Goal: Task Accomplishment & Management: Complete application form

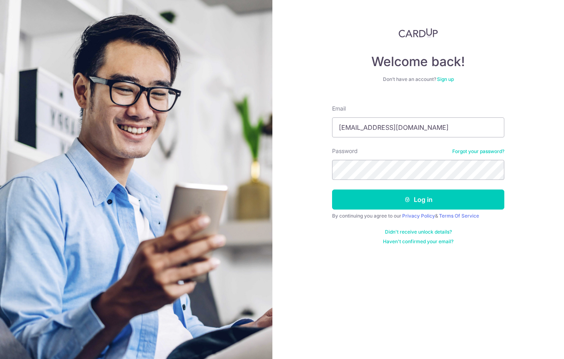
type input "skpedward@gmail.com"
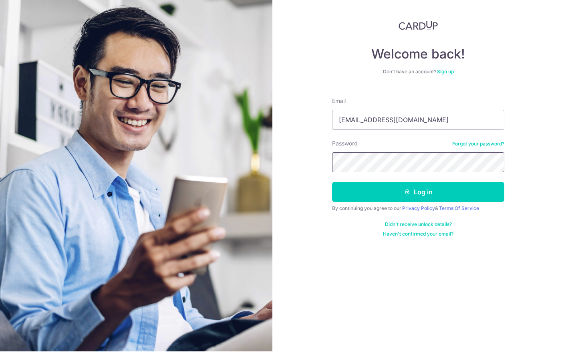
click at [418, 192] on button "Log in" at bounding box center [418, 199] width 172 height 20
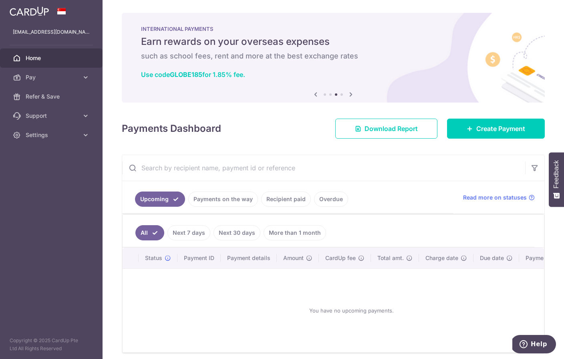
click at [513, 133] on span "Create Payment" at bounding box center [500, 129] width 49 height 10
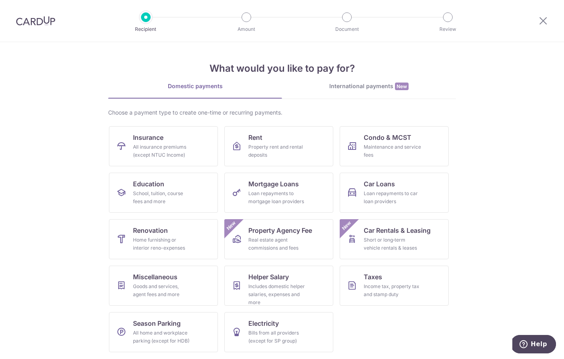
click at [167, 235] on link "Renovation Home furnishing or interior reno-expenses" at bounding box center [163, 239] width 109 height 40
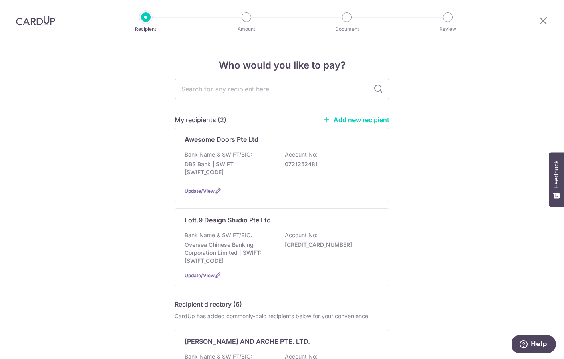
click at [372, 123] on link "Add new recipient" at bounding box center [356, 120] width 66 height 8
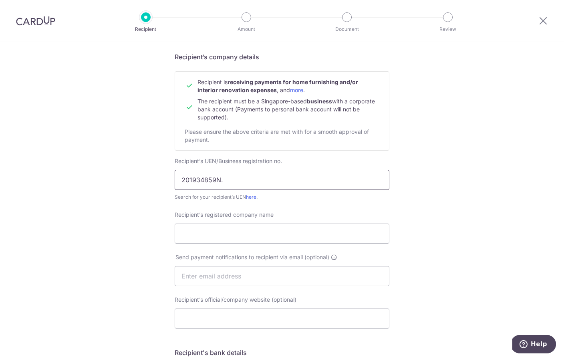
type input "201934859N."
click at [186, 231] on input "Recipient’s registered company name" at bounding box center [282, 233] width 215 height 20
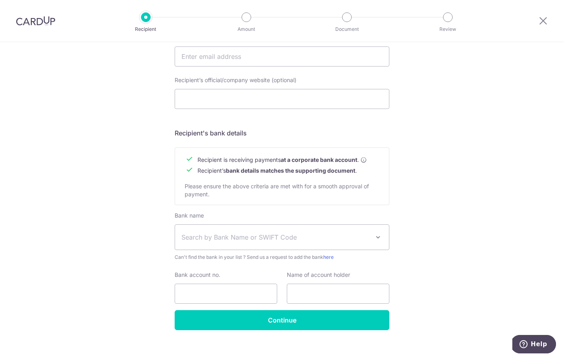
scroll to position [276, 0]
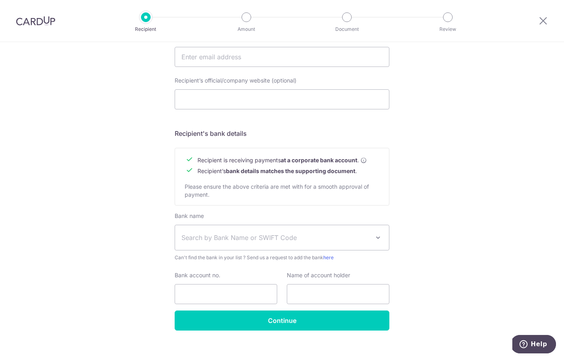
type input "Everyday Curtains"
click at [376, 242] on span at bounding box center [378, 238] width 10 height 10
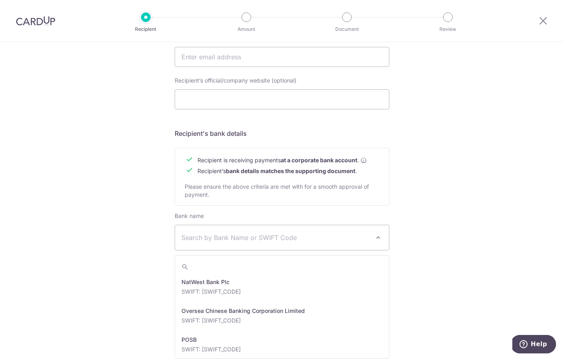
scroll to position [1379, 0]
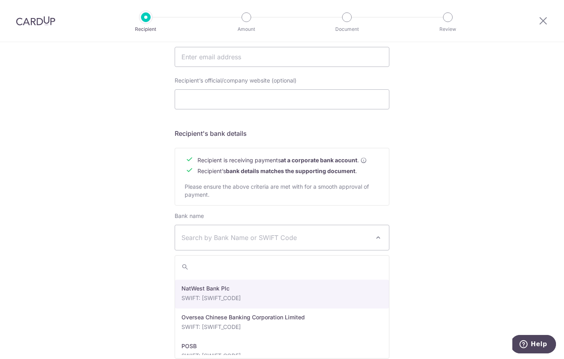
select select "12"
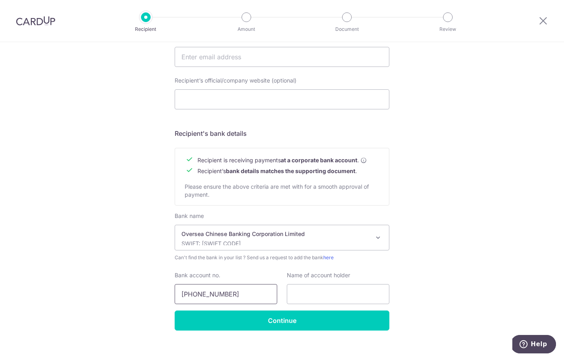
type input "601-144868-001"
type input "Everday Curtains"
click at [303, 322] on input "Continue" at bounding box center [282, 320] width 215 height 20
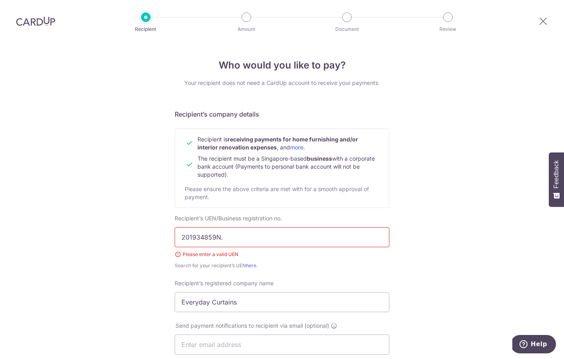
click at [228, 228] on input "201934859N." at bounding box center [282, 237] width 215 height 20
type input "."
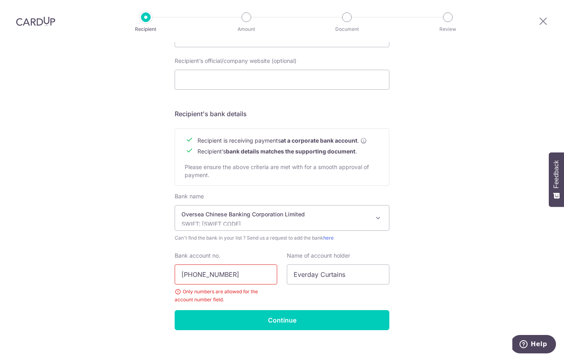
scroll to position [307, 0]
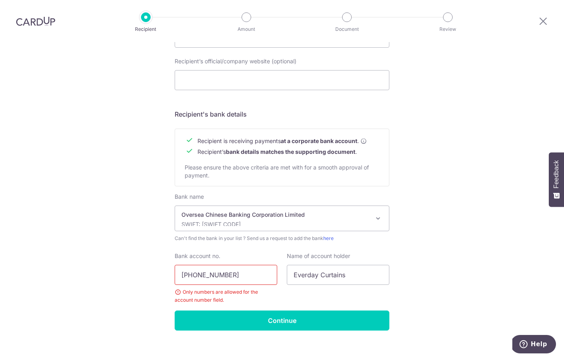
type input "201934859N"
click at [195, 265] on input "601-144868-001" at bounding box center [226, 275] width 103 height 20
type input "60144868001"
click at [353, 315] on input "Continue" at bounding box center [282, 320] width 215 height 20
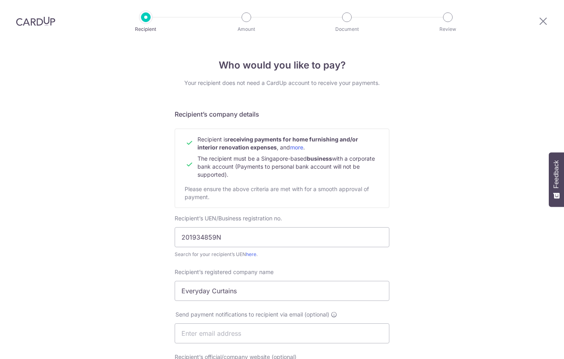
scroll to position [296, 0]
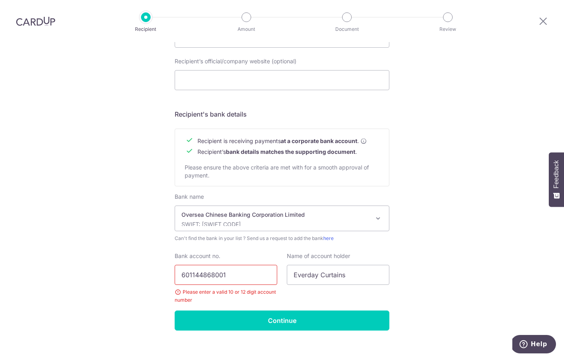
type input "601144868001"
click at [251, 310] on input "Continue" at bounding box center [282, 320] width 215 height 20
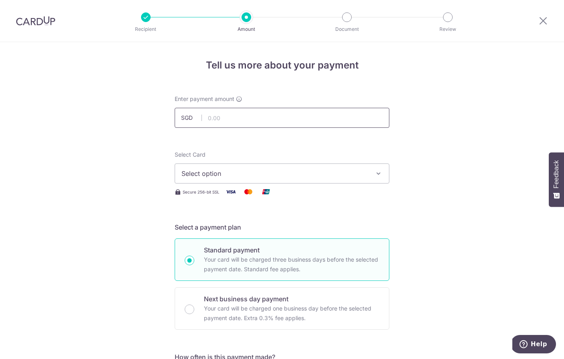
type input "Isvo"
type input "1,800.00"
click at [382, 179] on button "Select option" at bounding box center [282, 173] width 215 height 20
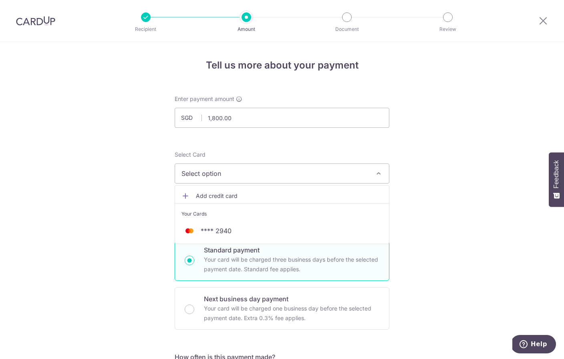
click at [240, 235] on span "**** 2940" at bounding box center [281, 231] width 201 height 10
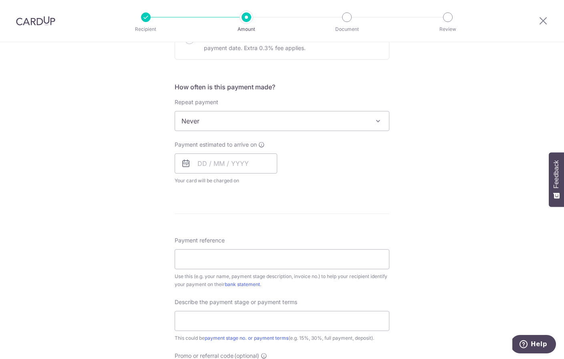
scroll to position [302, 0]
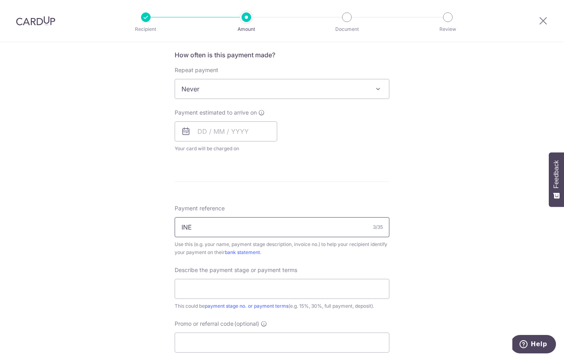
type input "INE D6/833"
type input "INED"
type input "INE"
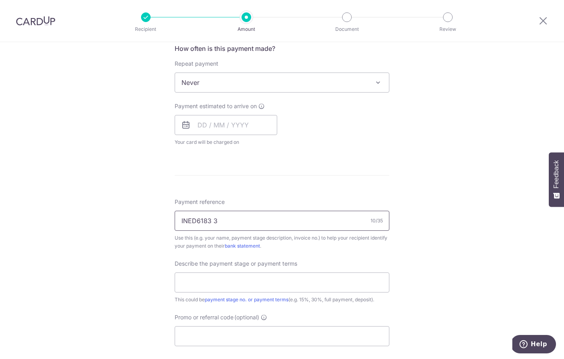
scroll to position [307, 0]
type input "INED61833"
type input "."
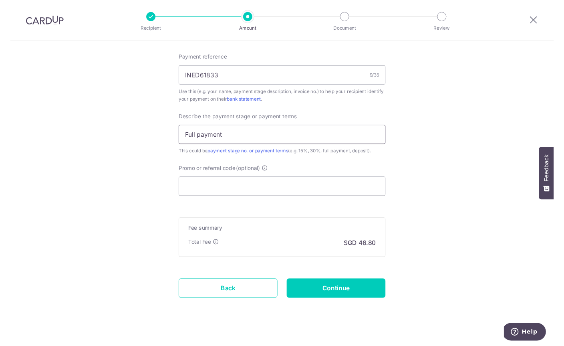
scroll to position [452, 0]
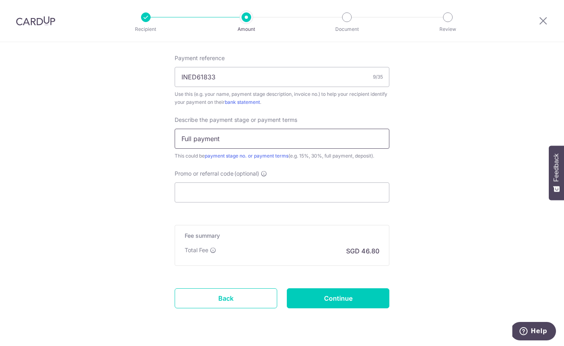
type input "Full payment"
type input "De no25"
type input "REWO25ONE"
type input "RENO2TONE"
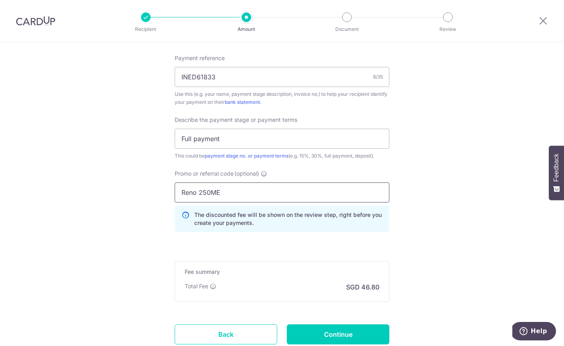
type input "Reno 250ME"
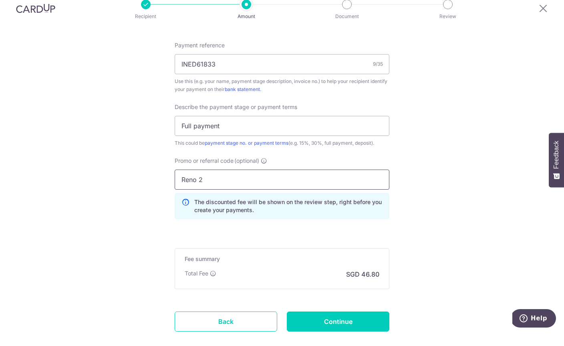
type input "Reno 2"
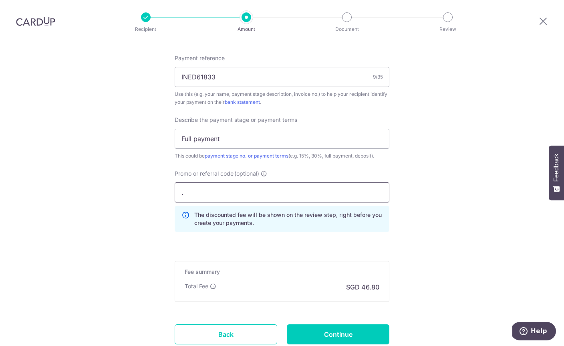
type input ".r"
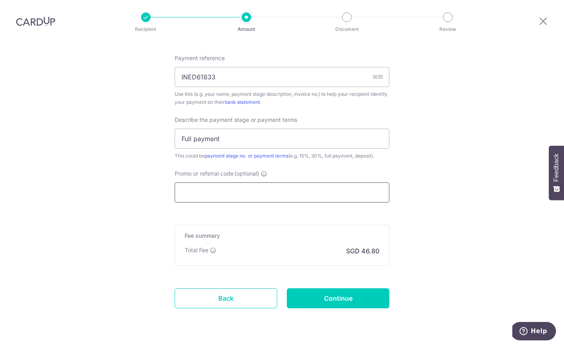
paste input "RENO25ONE"
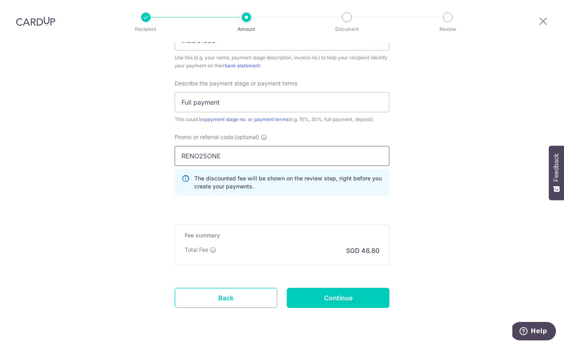
scroll to position [488, 0]
type input "RENO25ONE"
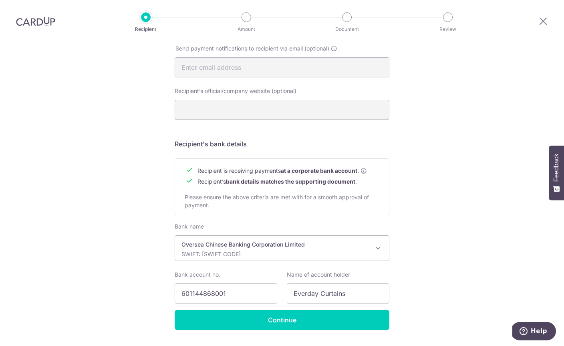
scroll to position [265, 0]
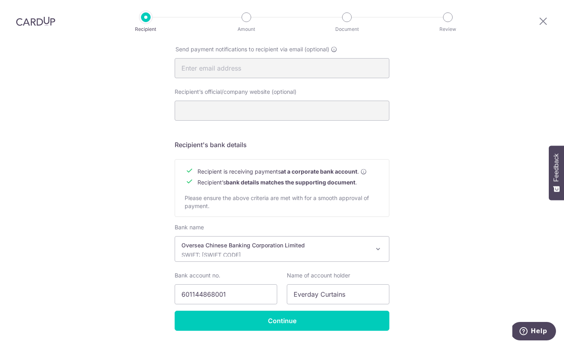
click at [279, 310] on input "Continue" at bounding box center [282, 320] width 215 height 20
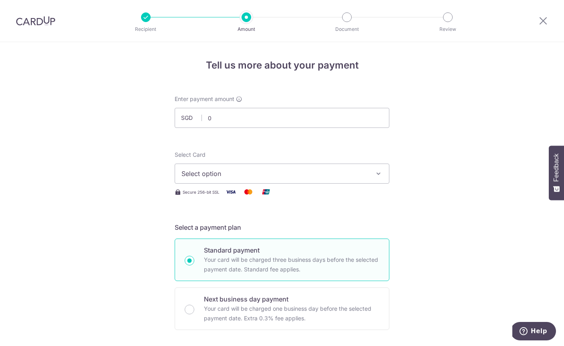
type input "0.00"
type input "Isvo"
click at [213, 176] on span "Select option" at bounding box center [274, 174] width 187 height 10
type input "1,800.00"
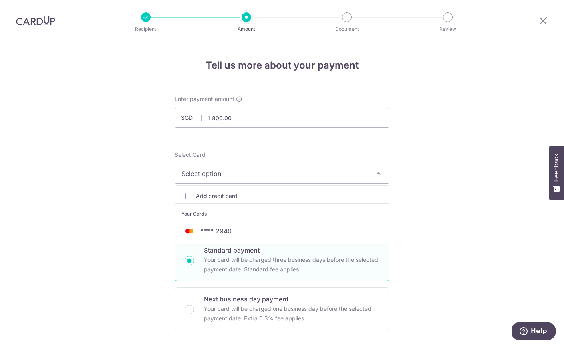
click at [235, 231] on span "**** 2940" at bounding box center [281, 231] width 201 height 10
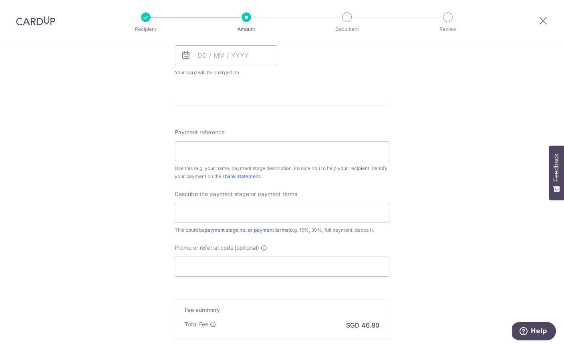
scroll to position [378, 0]
type input "IN"
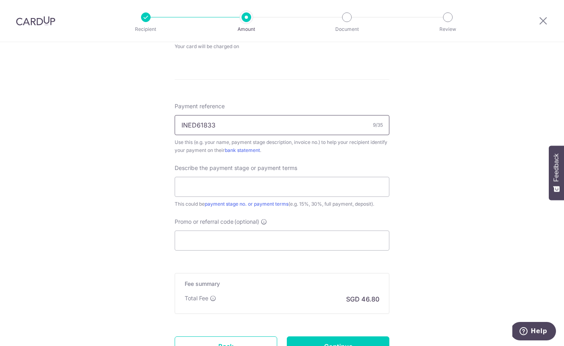
scroll to position [406, 0]
type input "INED61833"
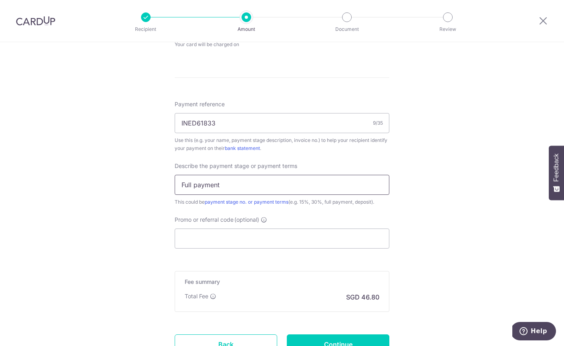
type input "Full payment"
type input "."
paste input "RENO25ONE"
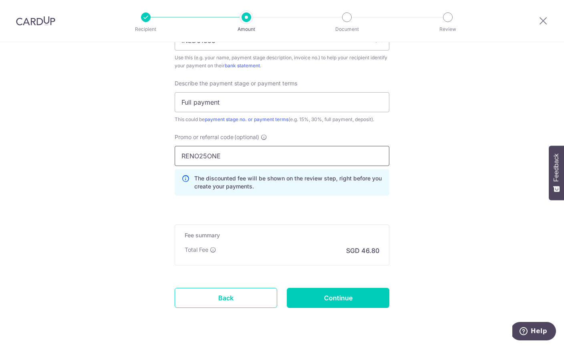
scroll to position [488, 0]
type input "RENO25ONE"
click at [366, 302] on input "Continue" at bounding box center [338, 298] width 103 height 20
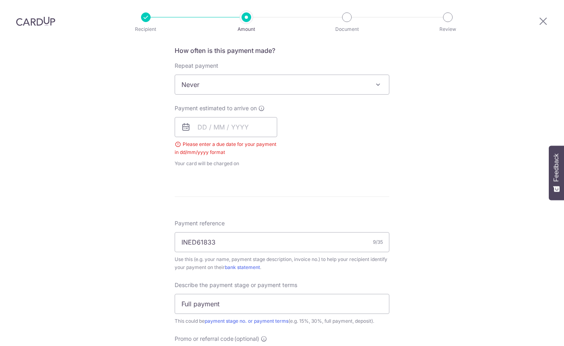
scroll to position [297, 0]
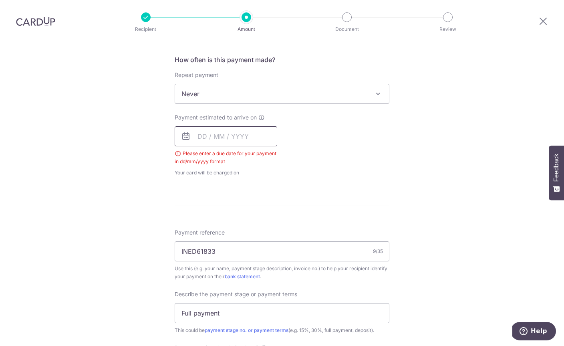
click at [201, 126] on input "text" at bounding box center [226, 136] width 103 height 20
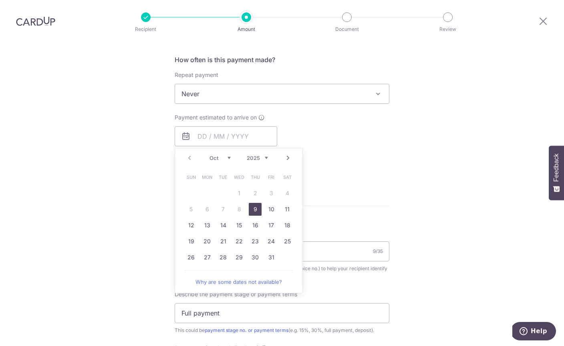
click at [256, 203] on link "9" at bounding box center [255, 209] width 13 height 13
type input "[DATE]"
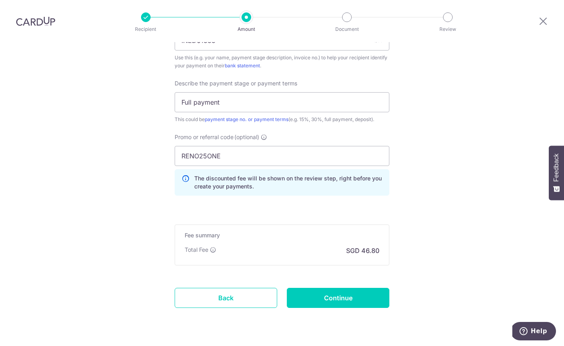
scroll to position [521, 0]
click at [335, 288] on input "Continue" at bounding box center [338, 298] width 103 height 20
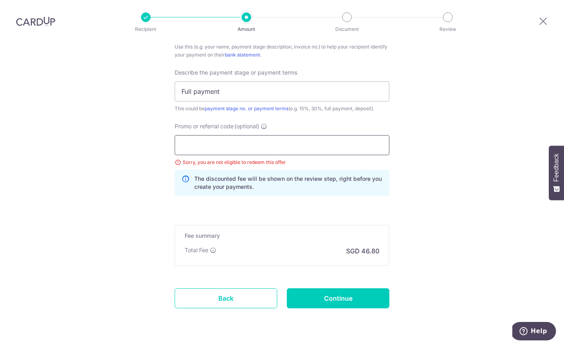
scroll to position [496, 0]
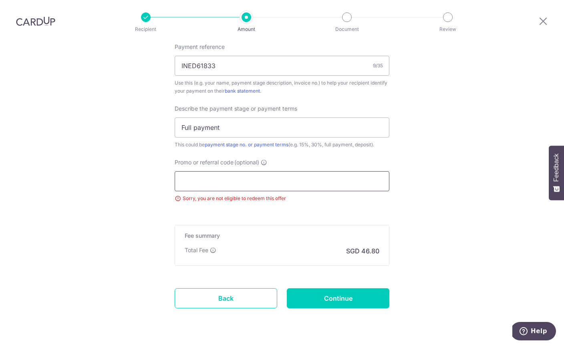
type input "."
paste input "OFF225"
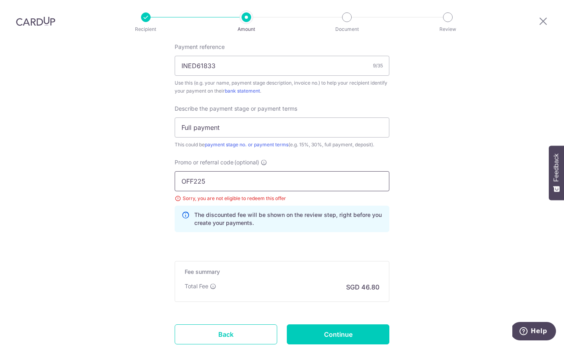
type input "OFF225"
click at [368, 324] on input "Continue" at bounding box center [338, 334] width 103 height 20
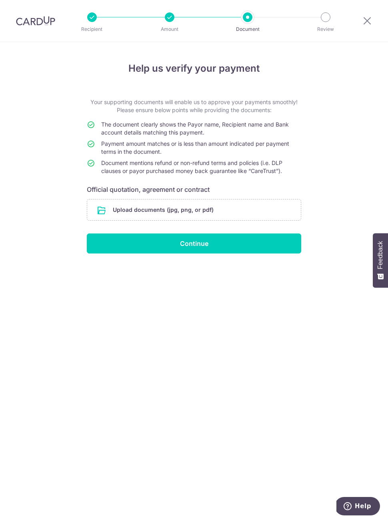
click at [110, 210] on input "file" at bounding box center [194, 209] width 214 height 21
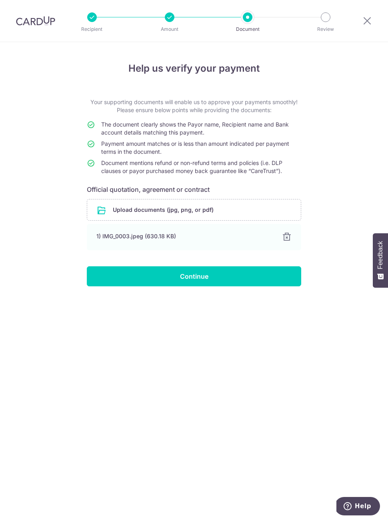
click at [206, 279] on input "Continue" at bounding box center [194, 276] width 215 height 20
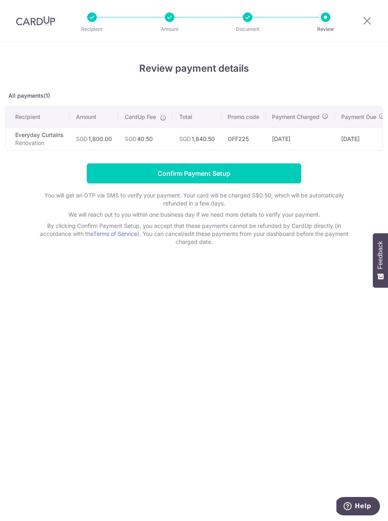
click at [204, 176] on input "Confirm Payment Setup" at bounding box center [194, 173] width 215 height 20
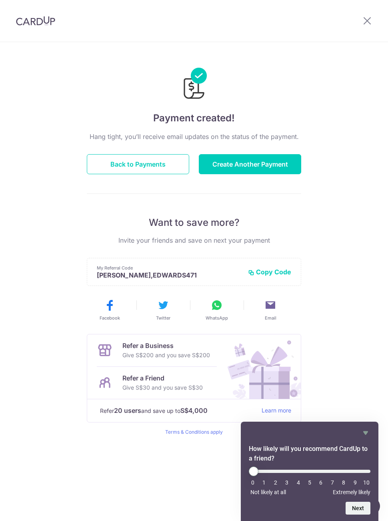
click at [142, 165] on button "Back to Payments" at bounding box center [138, 164] width 103 height 20
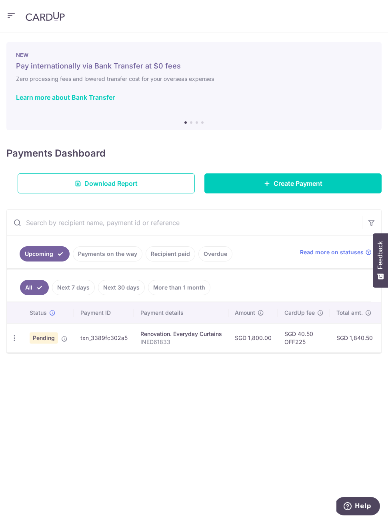
scroll to position [26, 0]
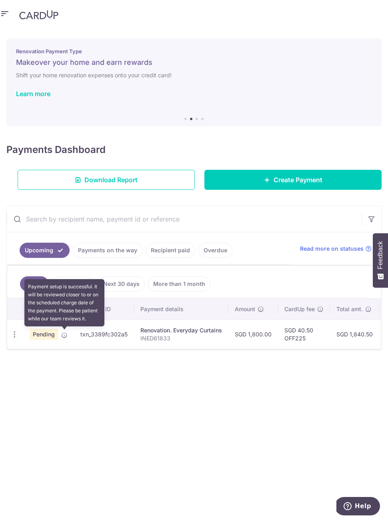
click at [62, 332] on icon at bounding box center [64, 335] width 6 height 6
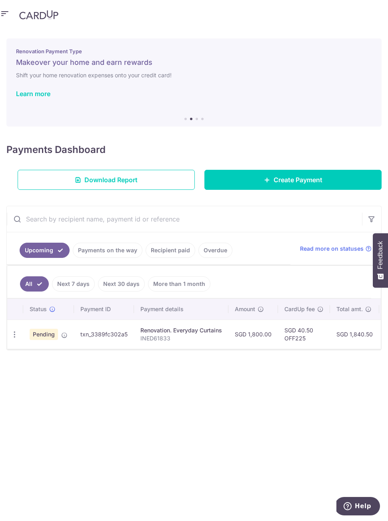
click at [58, 347] on div "× Pause Schedule Pause all future payments in this series Pause just this one p…" at bounding box center [194, 275] width 388 height 492
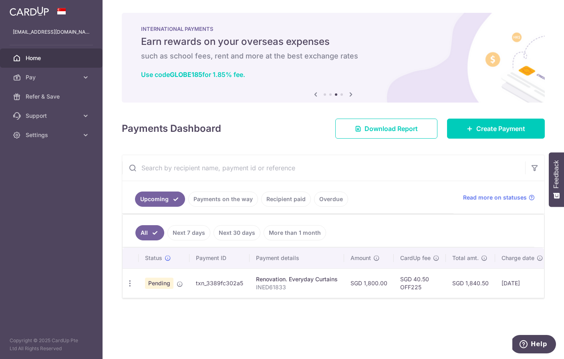
scroll to position [0, 0]
